Goal: Information Seeking & Learning: Learn about a topic

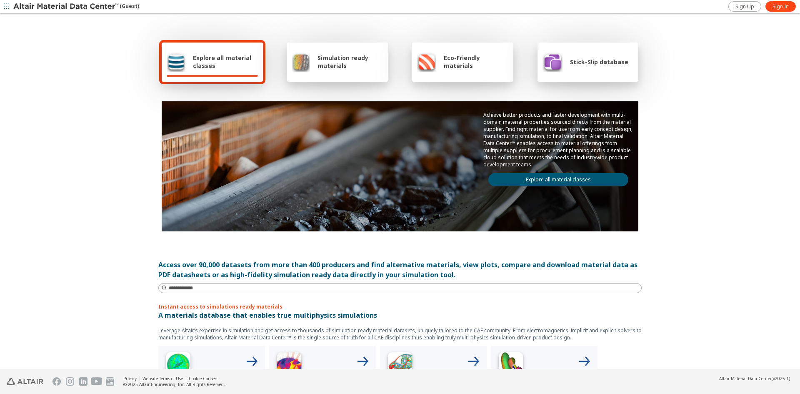
click at [7, 5] on icon "button" at bounding box center [6, 6] width 5 height 5
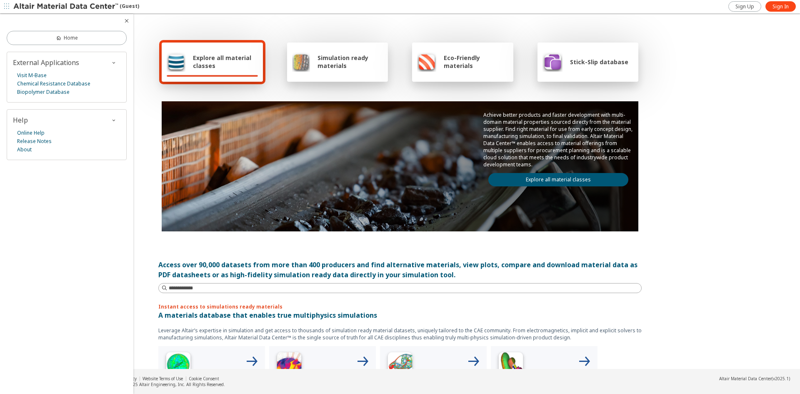
click at [7, 5] on icon "button" at bounding box center [6, 6] width 5 height 5
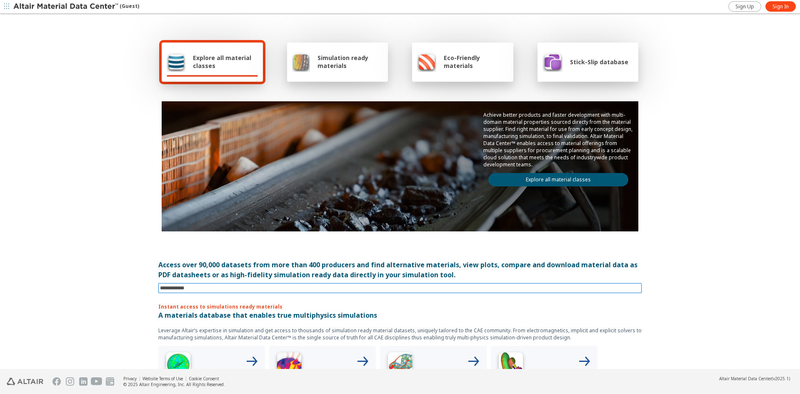
click at [207, 286] on input at bounding box center [401, 287] width 482 height 9
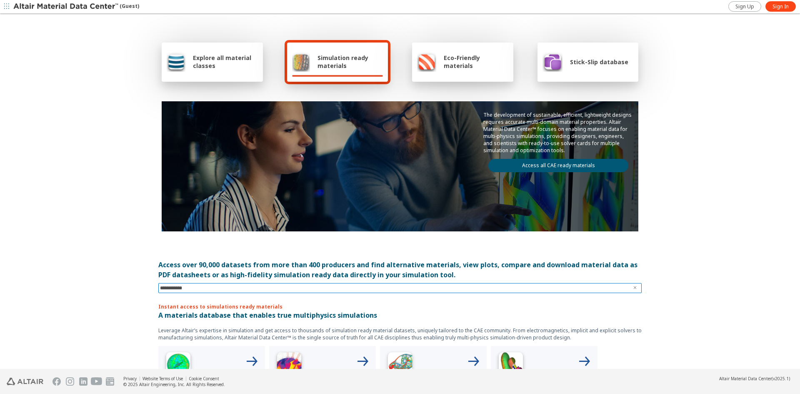
type input "**********"
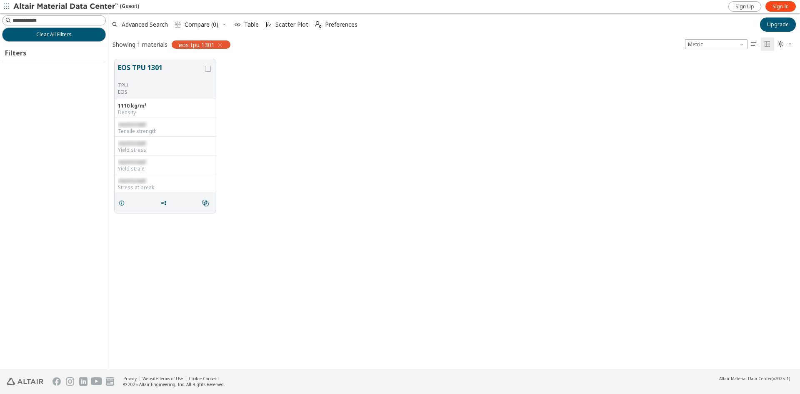
scroll to position [310, 685]
click at [183, 73] on button "EOS TPU 1301" at bounding box center [160, 72] width 85 height 20
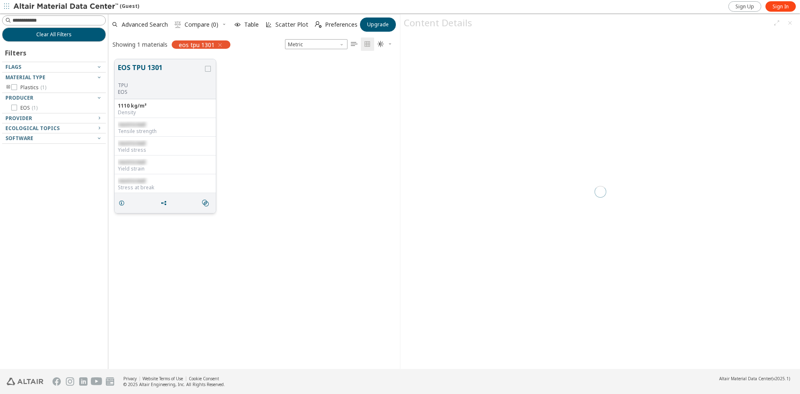
scroll to position [310, 285]
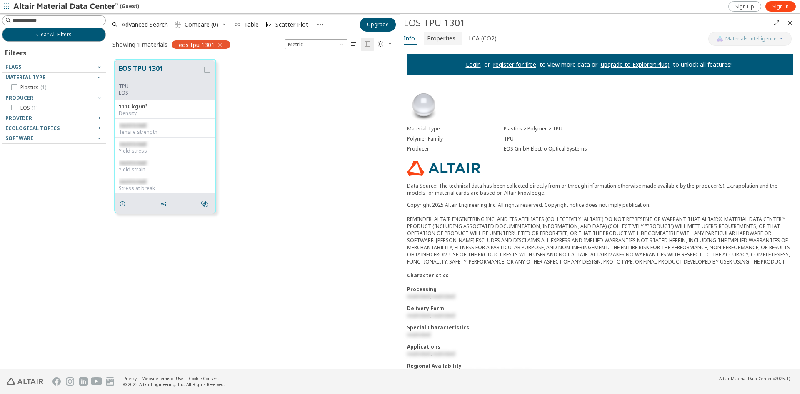
click at [444, 42] on span "Properties" at bounding box center [441, 38] width 28 height 13
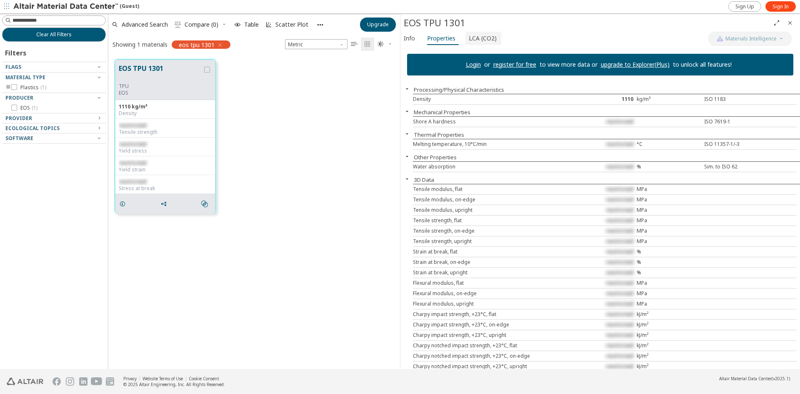
click at [479, 37] on span "LCA (CO2)" at bounding box center [483, 38] width 28 height 13
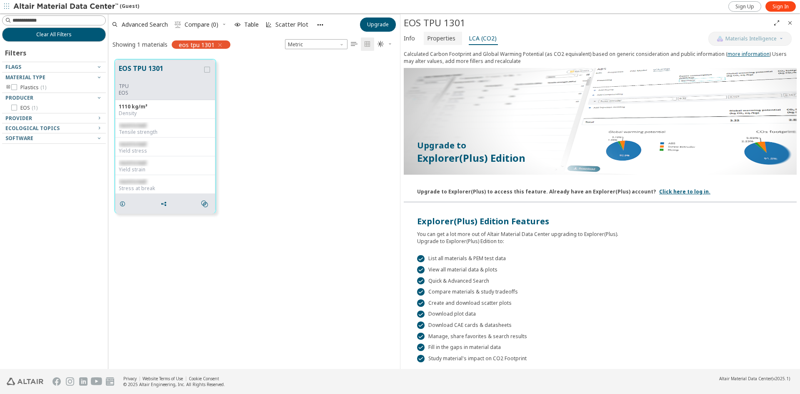
click at [456, 39] on span "Properties" at bounding box center [443, 38] width 32 height 13
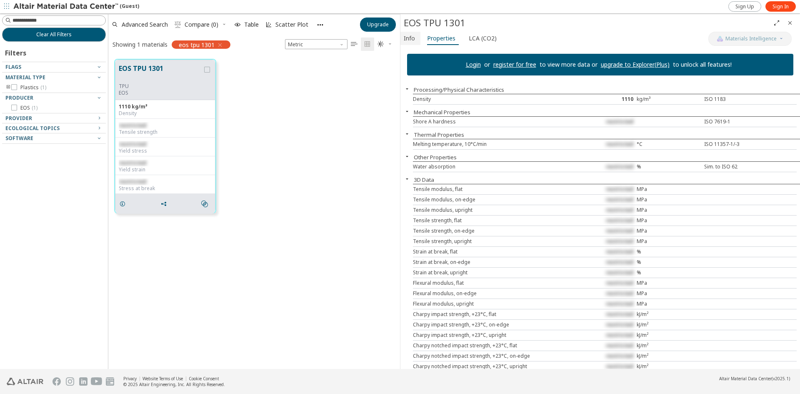
click at [411, 41] on span "Info" at bounding box center [409, 38] width 11 height 13
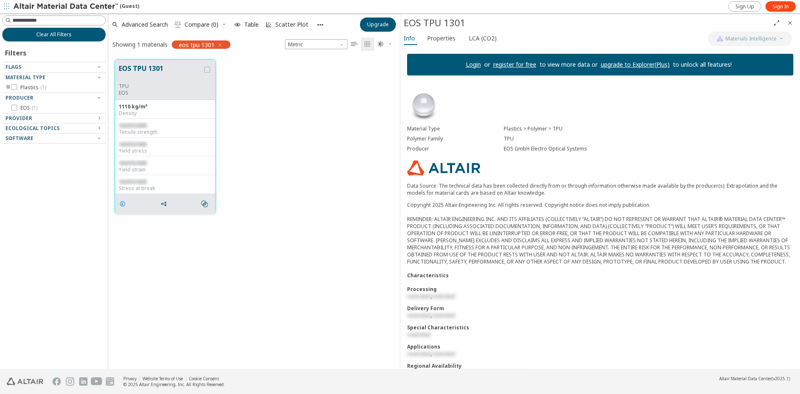
click at [122, 205] on icon "grid" at bounding box center [122, 203] width 7 height 7
click at [509, 62] on link "register for free" at bounding box center [514, 64] width 43 height 8
